Goal: Information Seeking & Learning: Learn about a topic

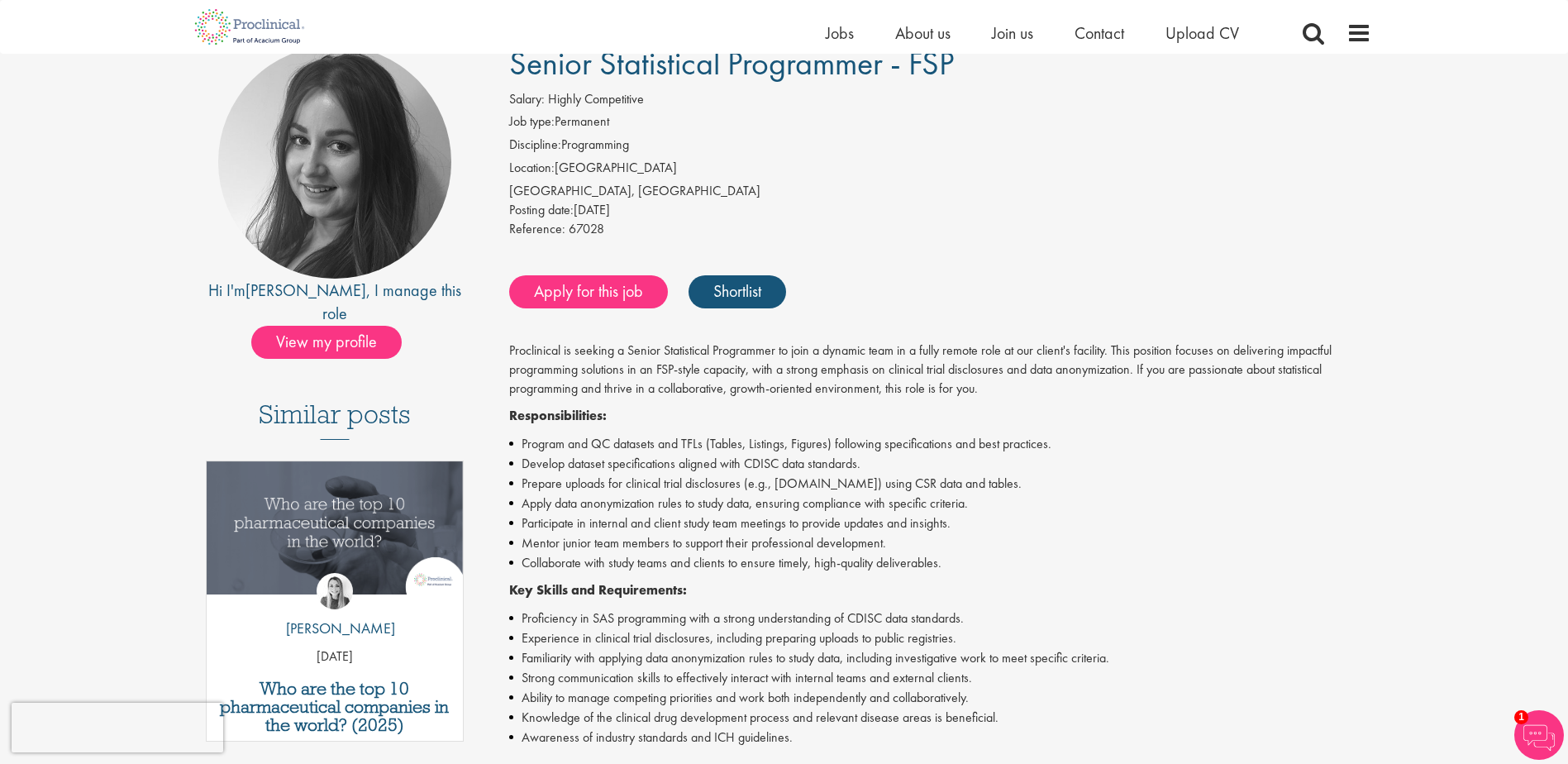
scroll to position [137, 0]
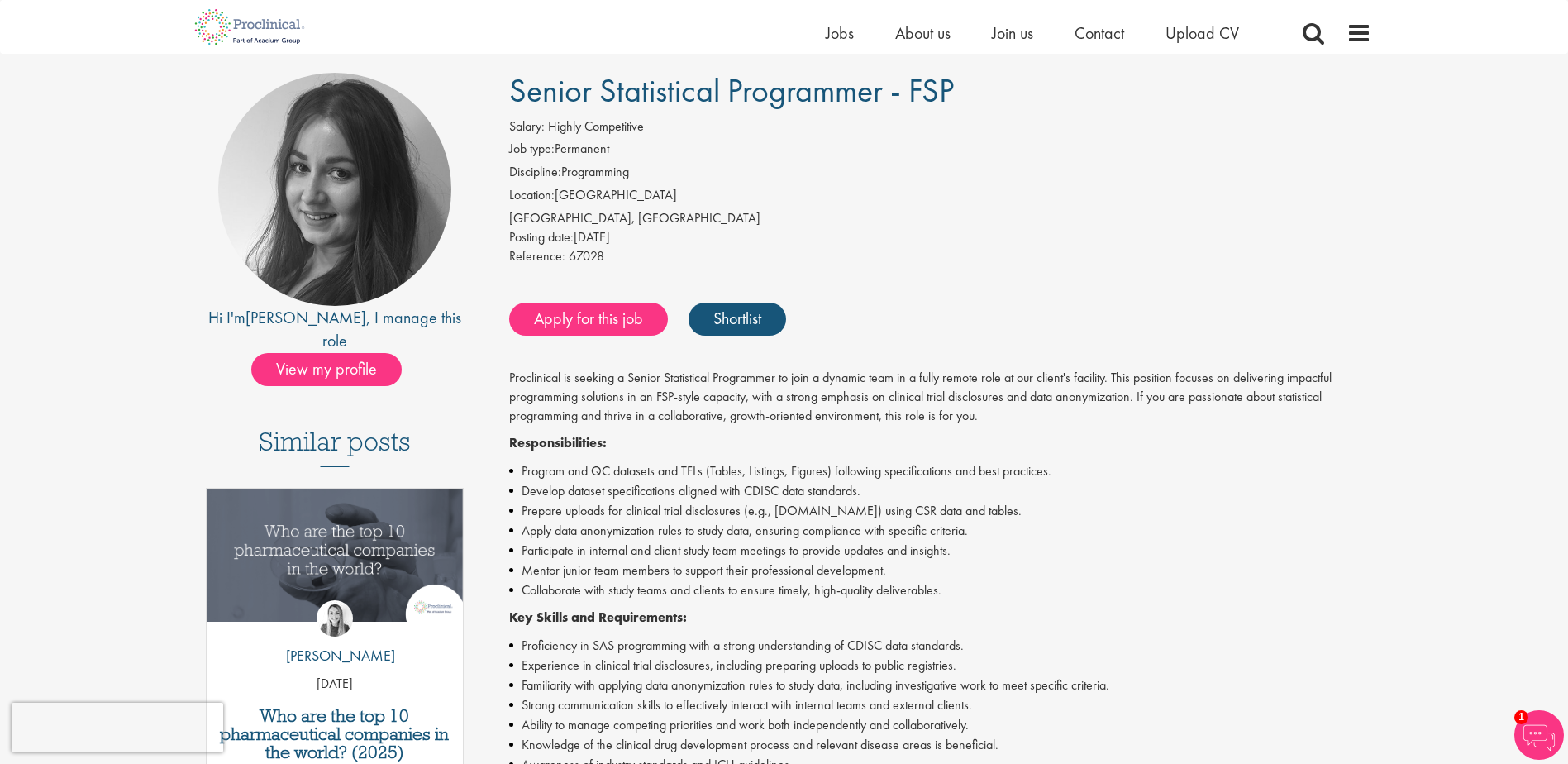
scroll to position [102, 0]
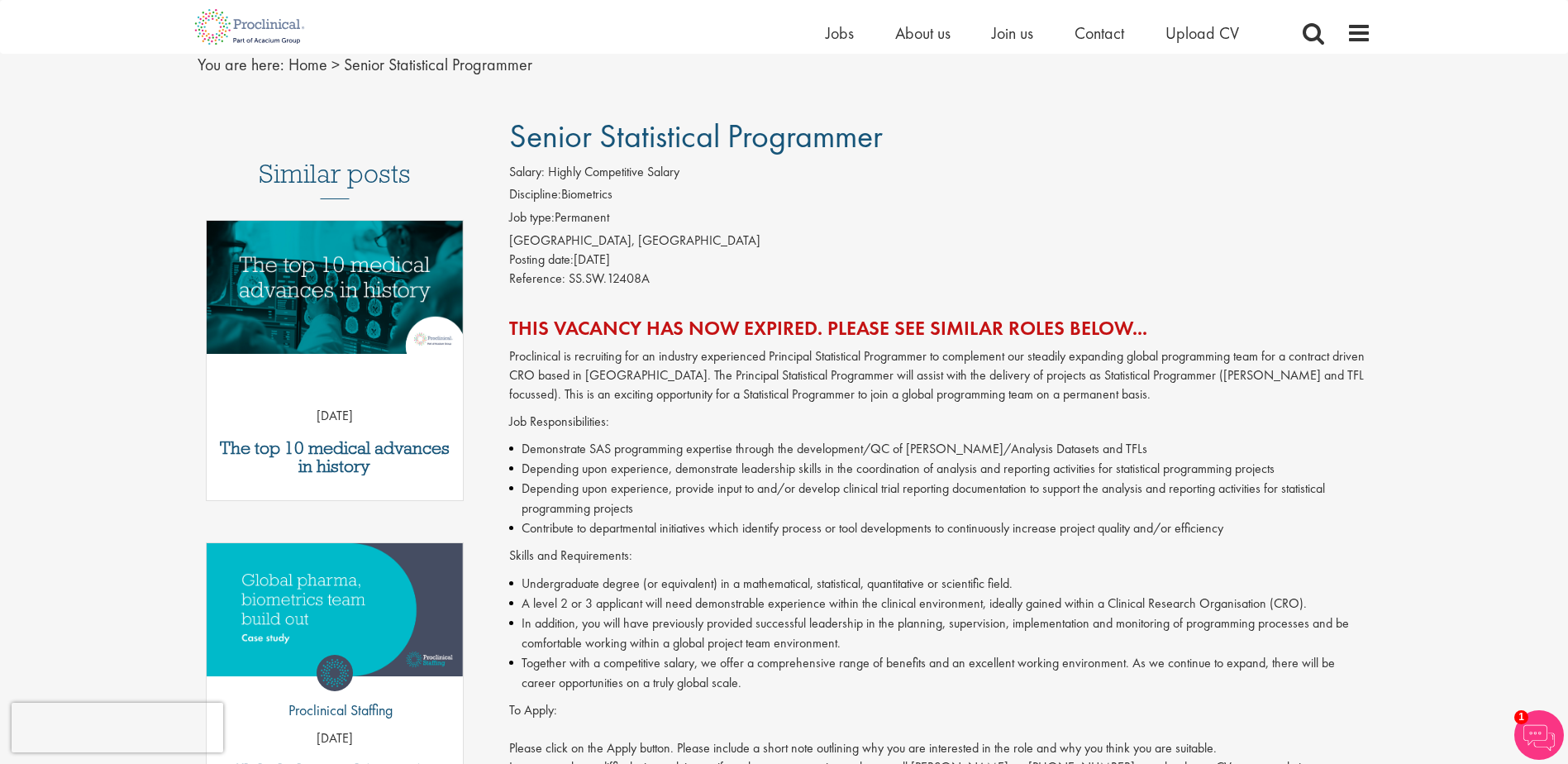
scroll to position [67, 0]
